Goal: Transaction & Acquisition: Obtain resource

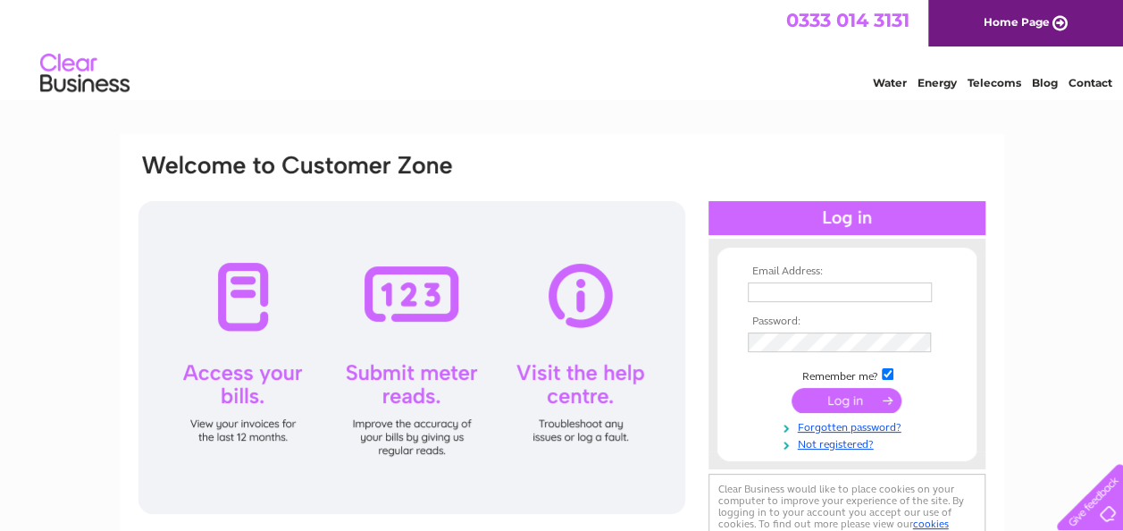
click at [818, 286] on input "text" at bounding box center [840, 292] width 184 height 20
type input "helen@chadwicksinnmaltby.co.uk"
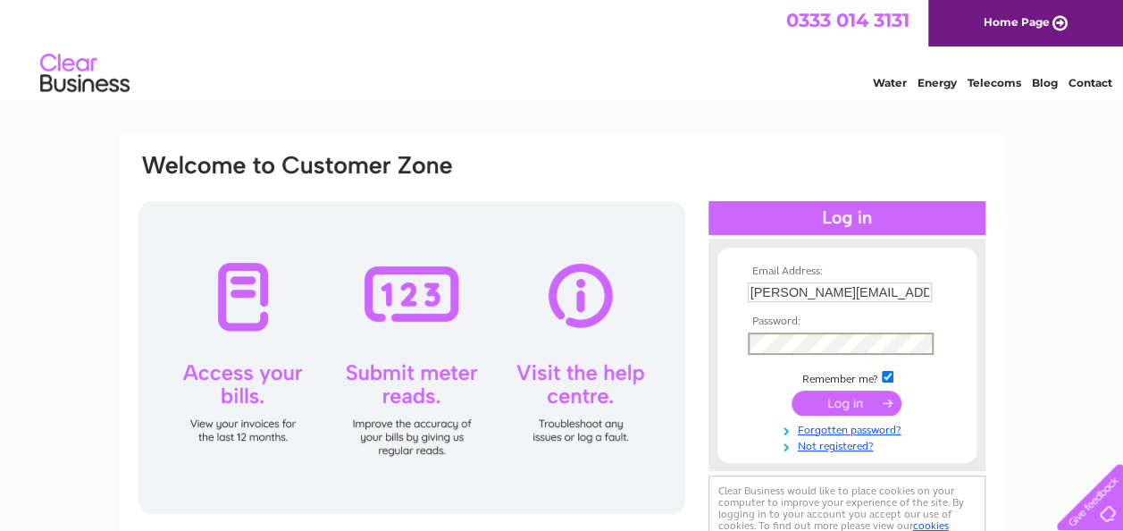
click at [791, 390] on input "submit" at bounding box center [846, 402] width 110 height 25
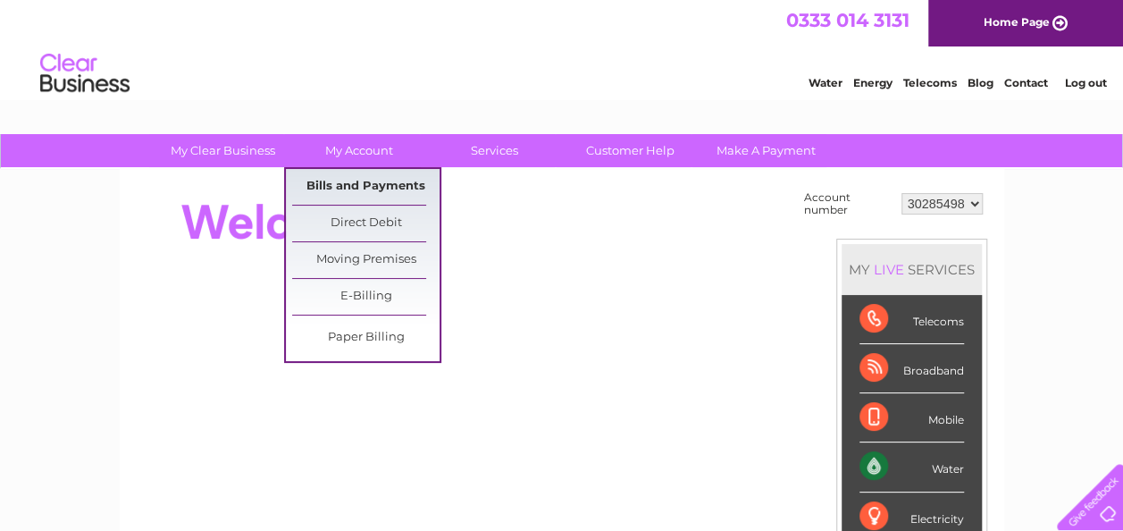
click at [365, 179] on link "Bills and Payments" at bounding box center [365, 187] width 147 height 36
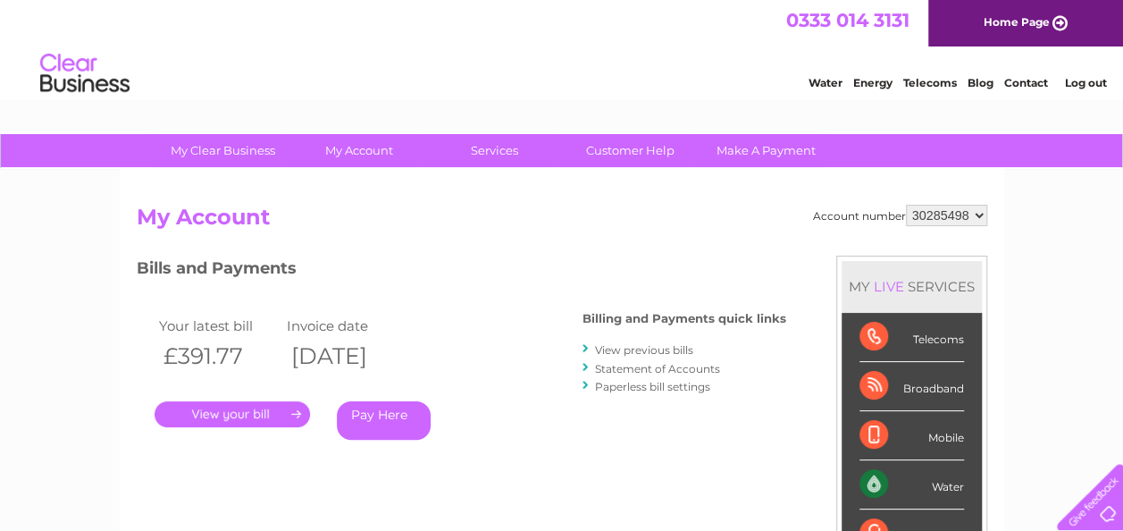
click at [290, 421] on link "." at bounding box center [232, 414] width 155 height 26
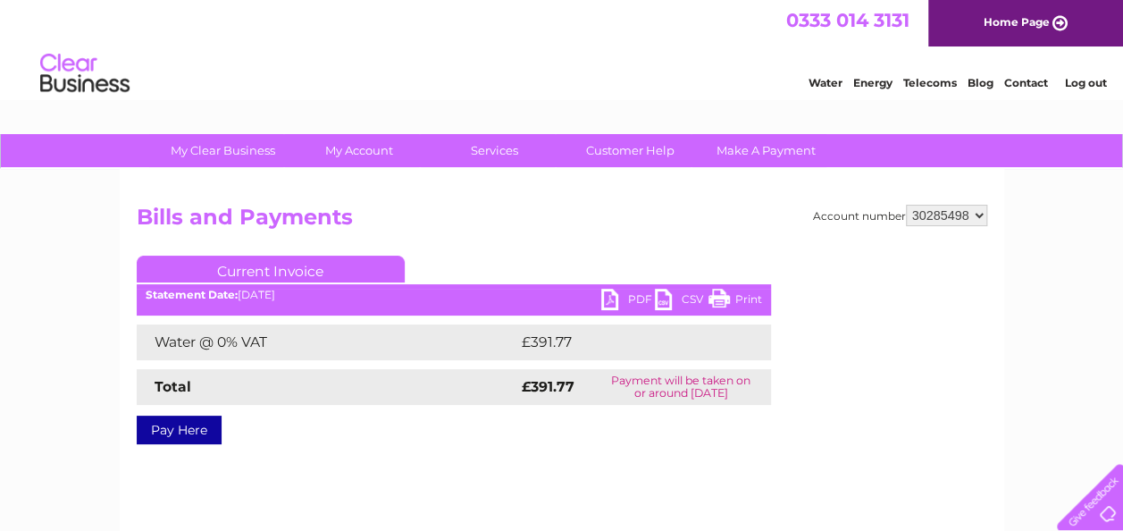
click at [631, 293] on link "PDF" at bounding box center [628, 302] width 54 height 26
click at [1086, 76] on link "Log out" at bounding box center [1085, 82] width 42 height 13
